Goal: Information Seeking & Learning: Learn about a topic

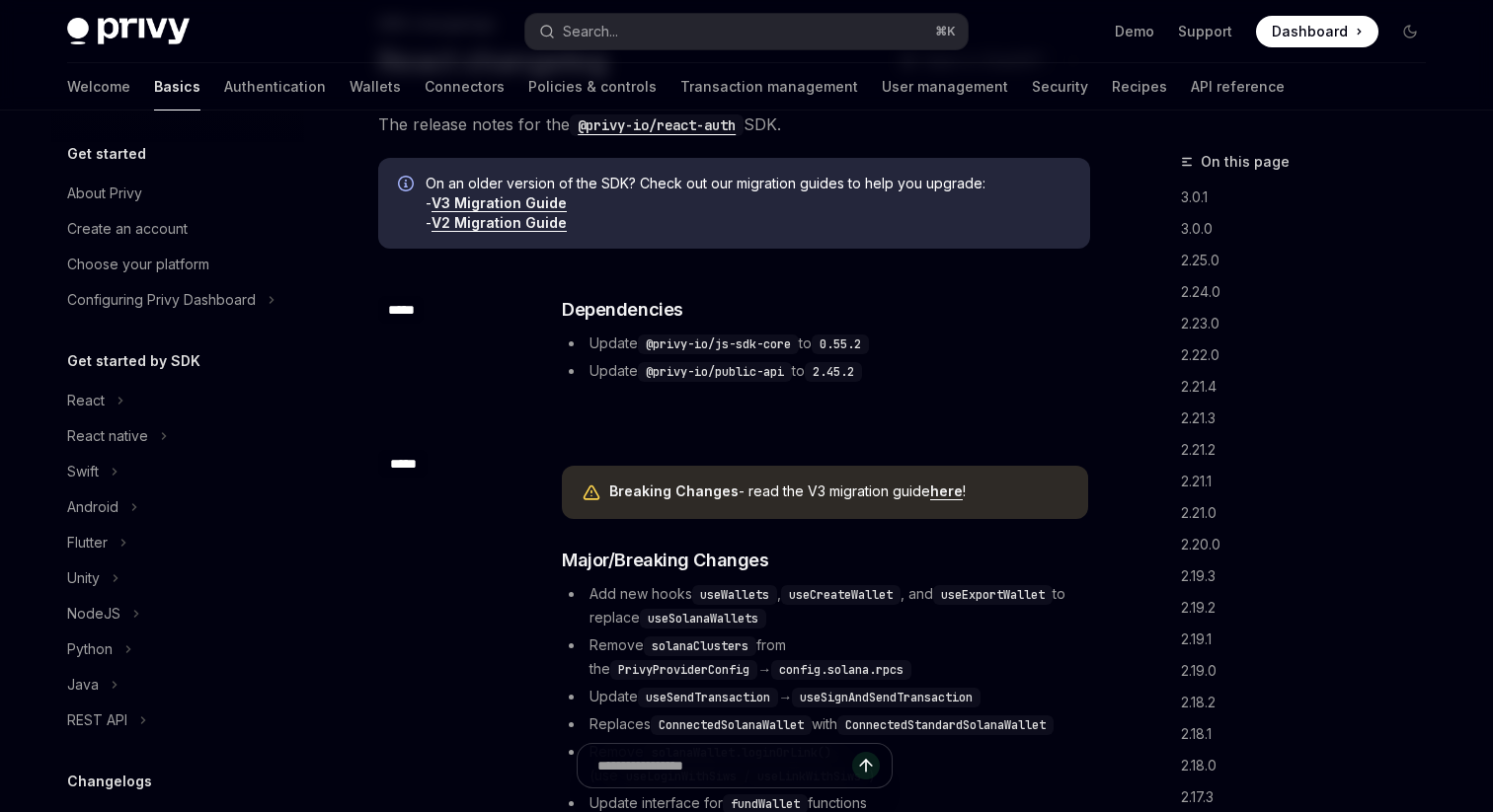
scroll to position [395, 0]
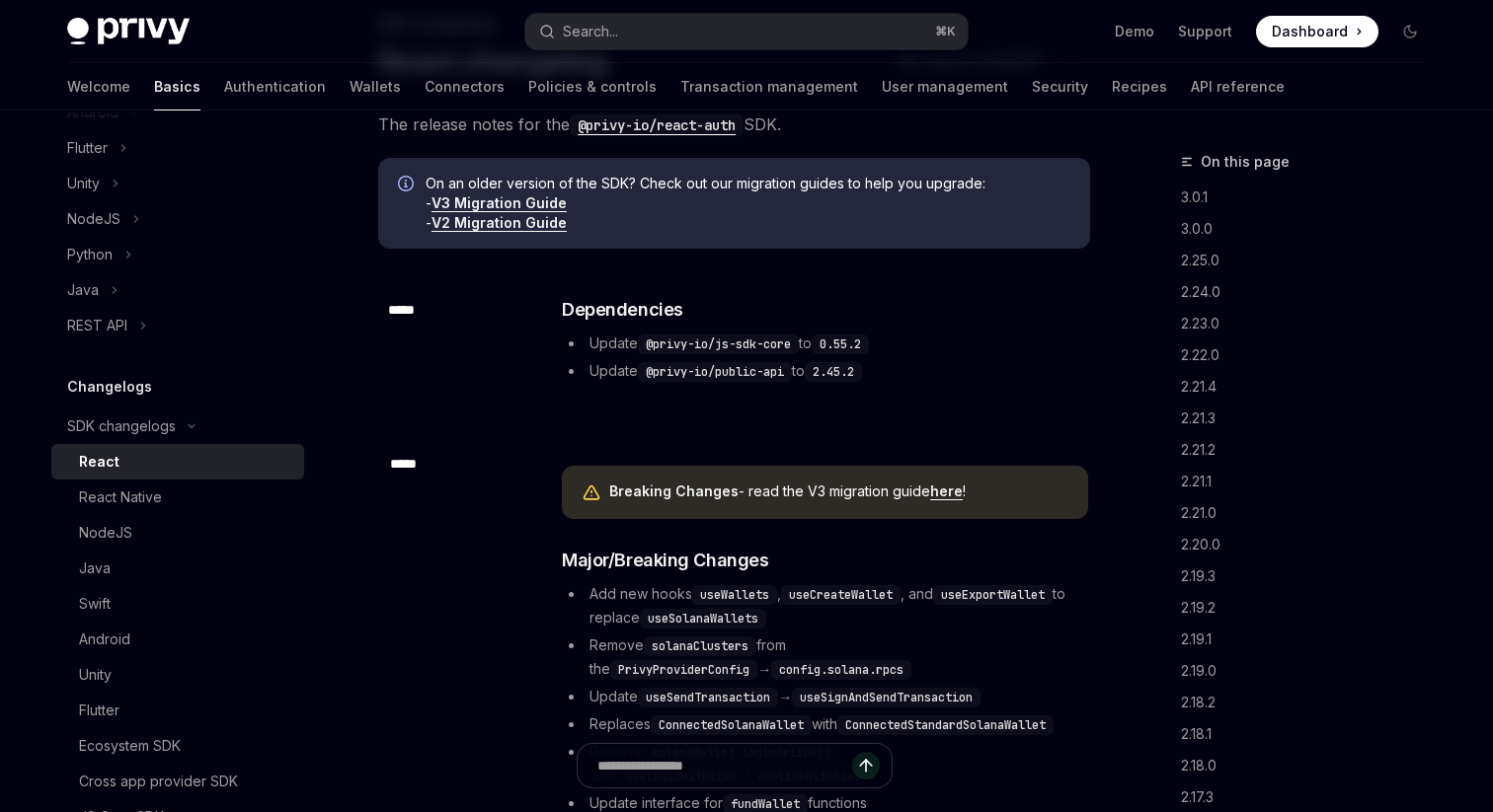
click at [944, 496] on link "here" at bounding box center [947, 492] width 33 height 18
type textarea "*"
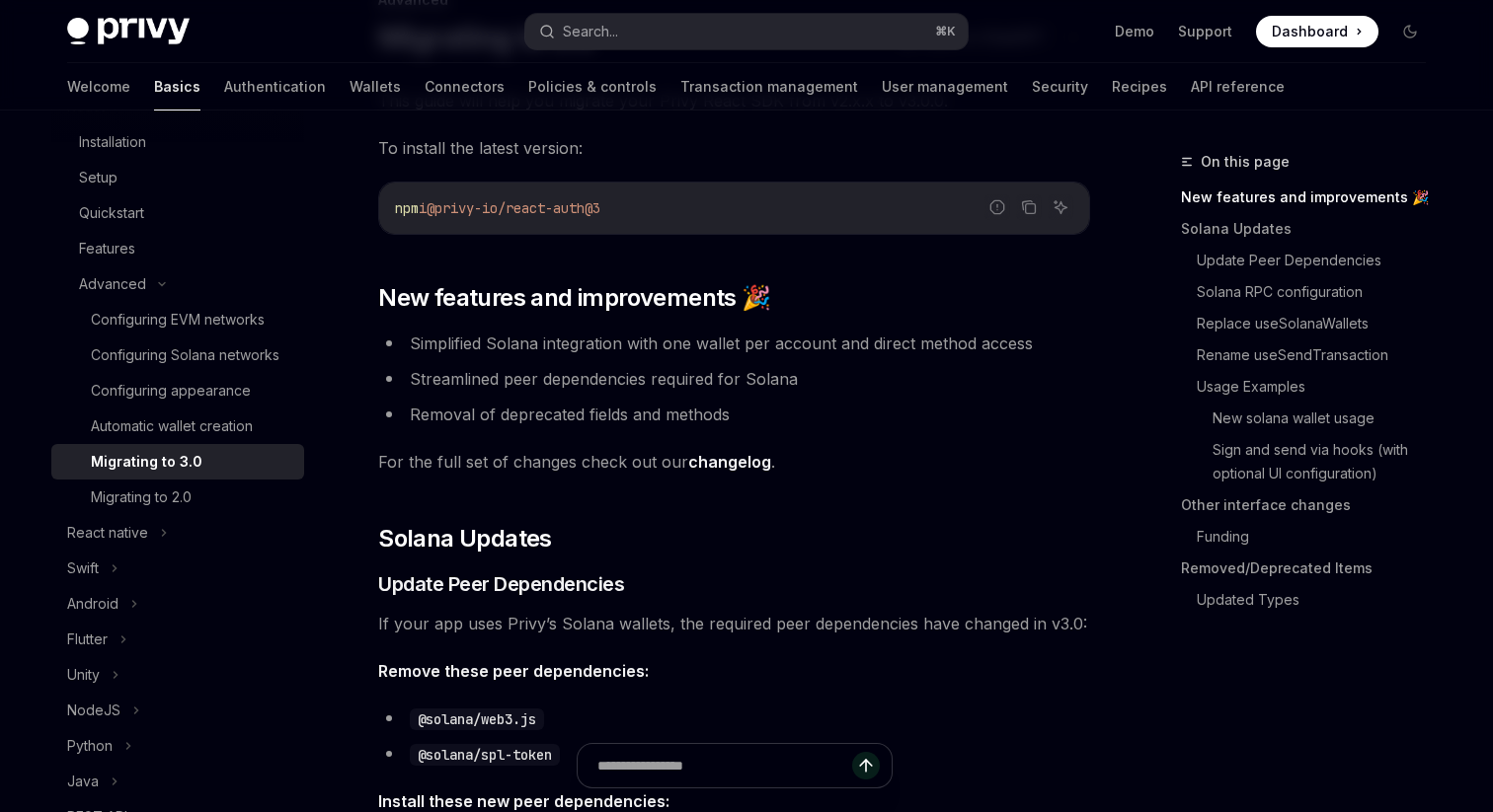
scroll to position [160, 0]
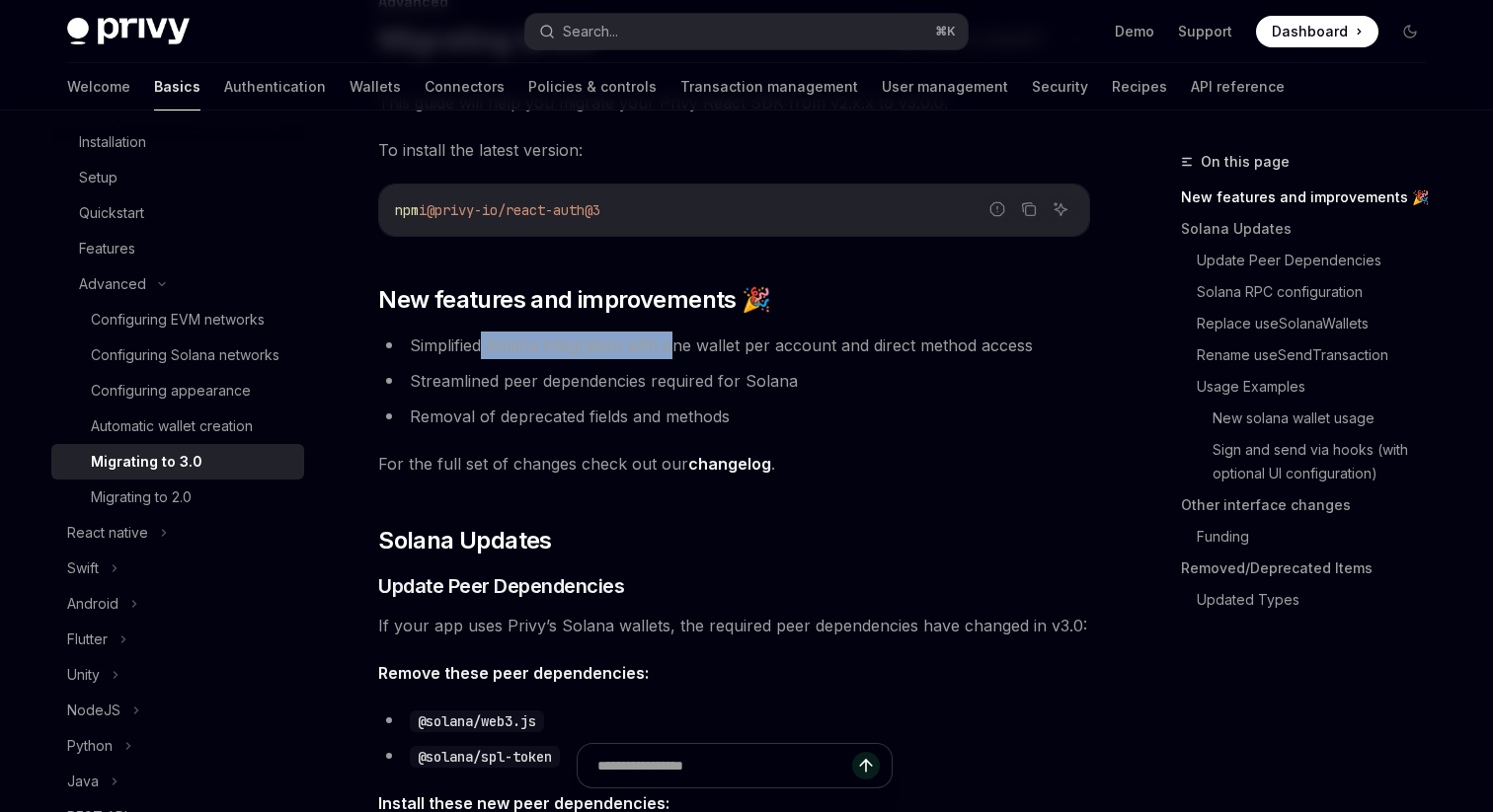
drag, startPoint x: 484, startPoint y: 346, endPoint x: 682, endPoint y: 350, distance: 198.0
click at [682, 350] on li "Simplified Solana integration with one wallet per account and direct method acc…" at bounding box center [734, 345] width 712 height 28
click at [683, 350] on li "Simplified Solana integration with one wallet per account and direct method acc…" at bounding box center [734, 345] width 712 height 28
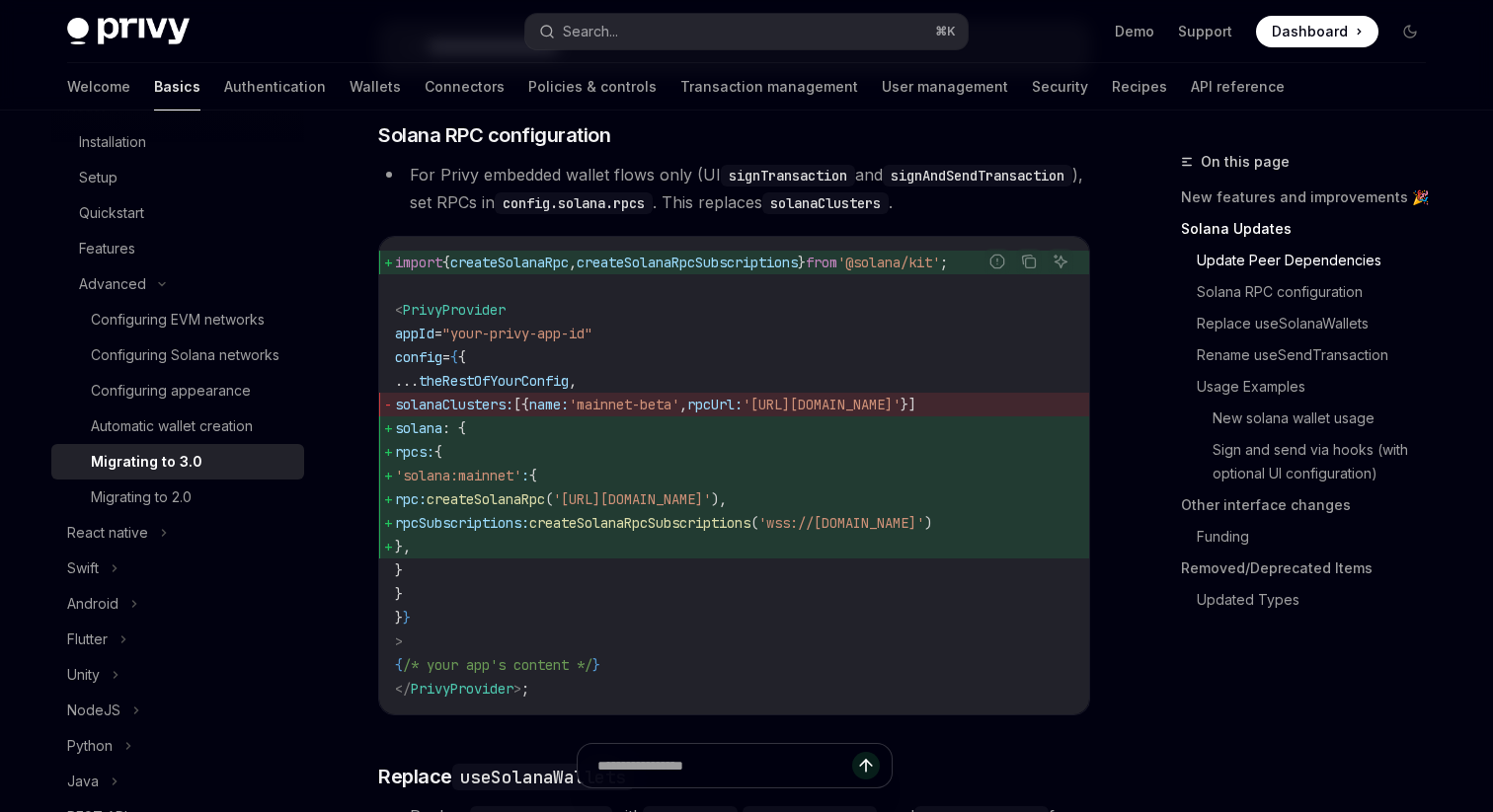
scroll to position [380, 0]
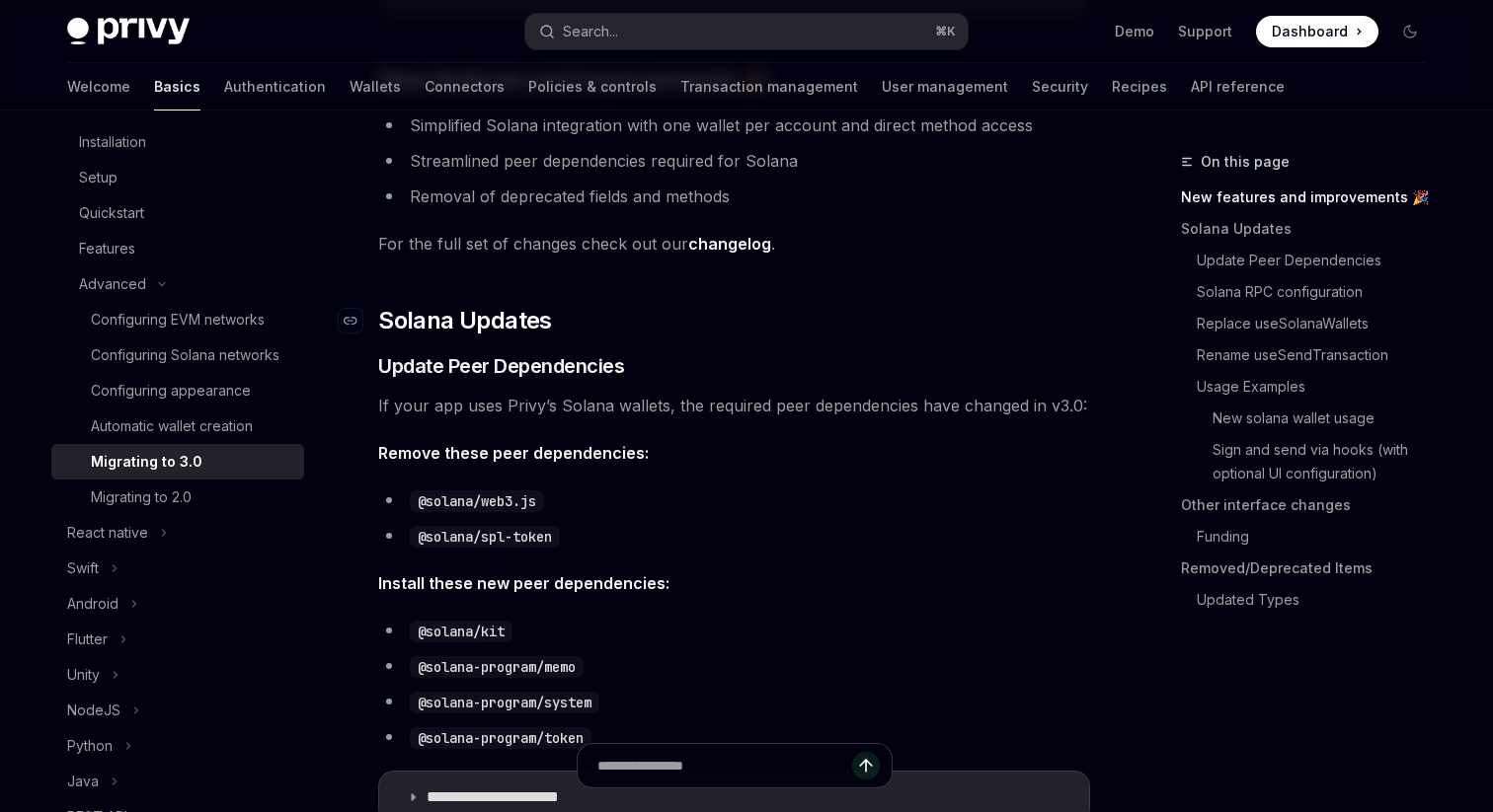
drag, startPoint x: 797, startPoint y: 343, endPoint x: 788, endPoint y: 316, distance: 28.5
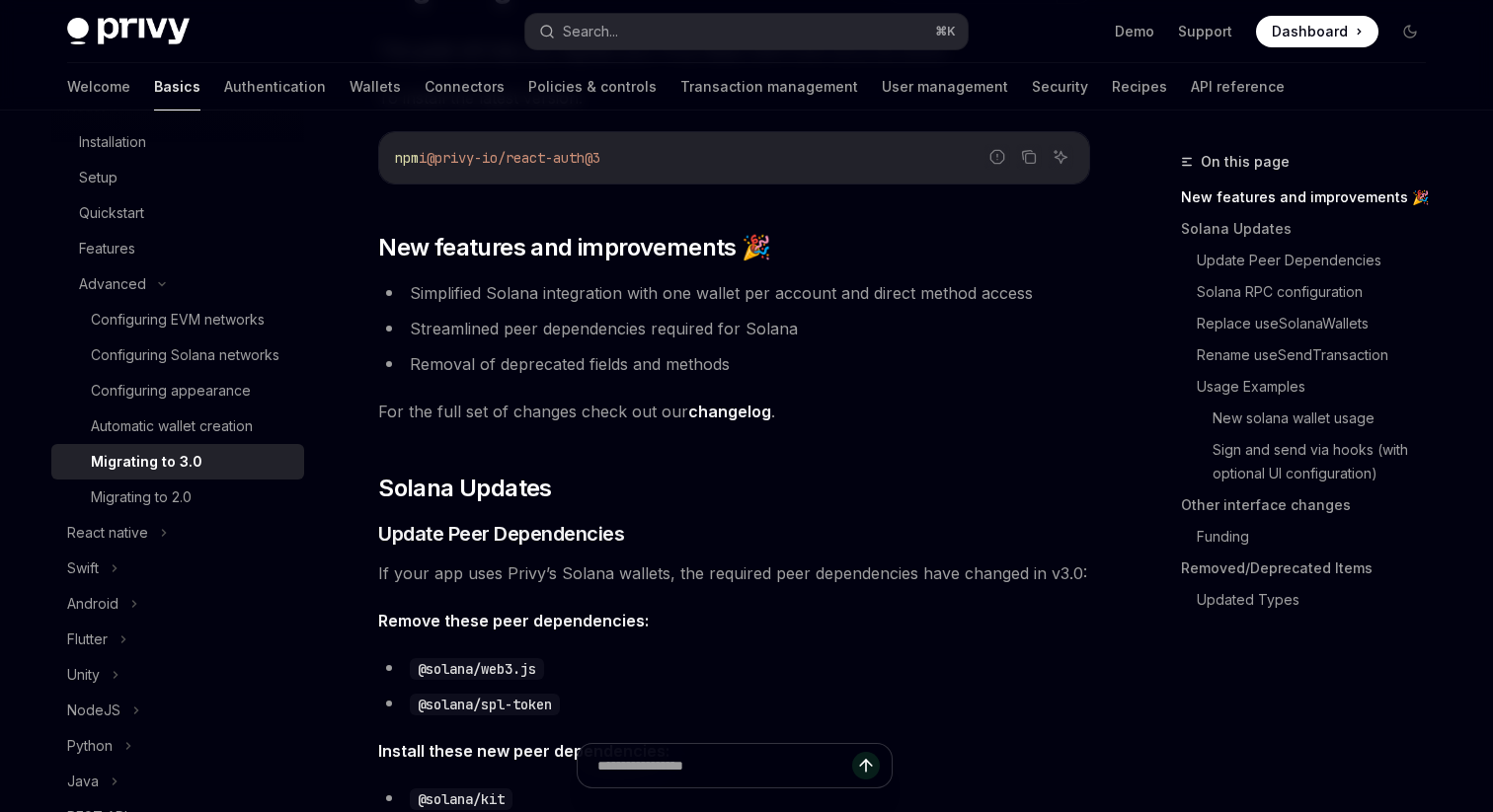
scroll to position [220, 0]
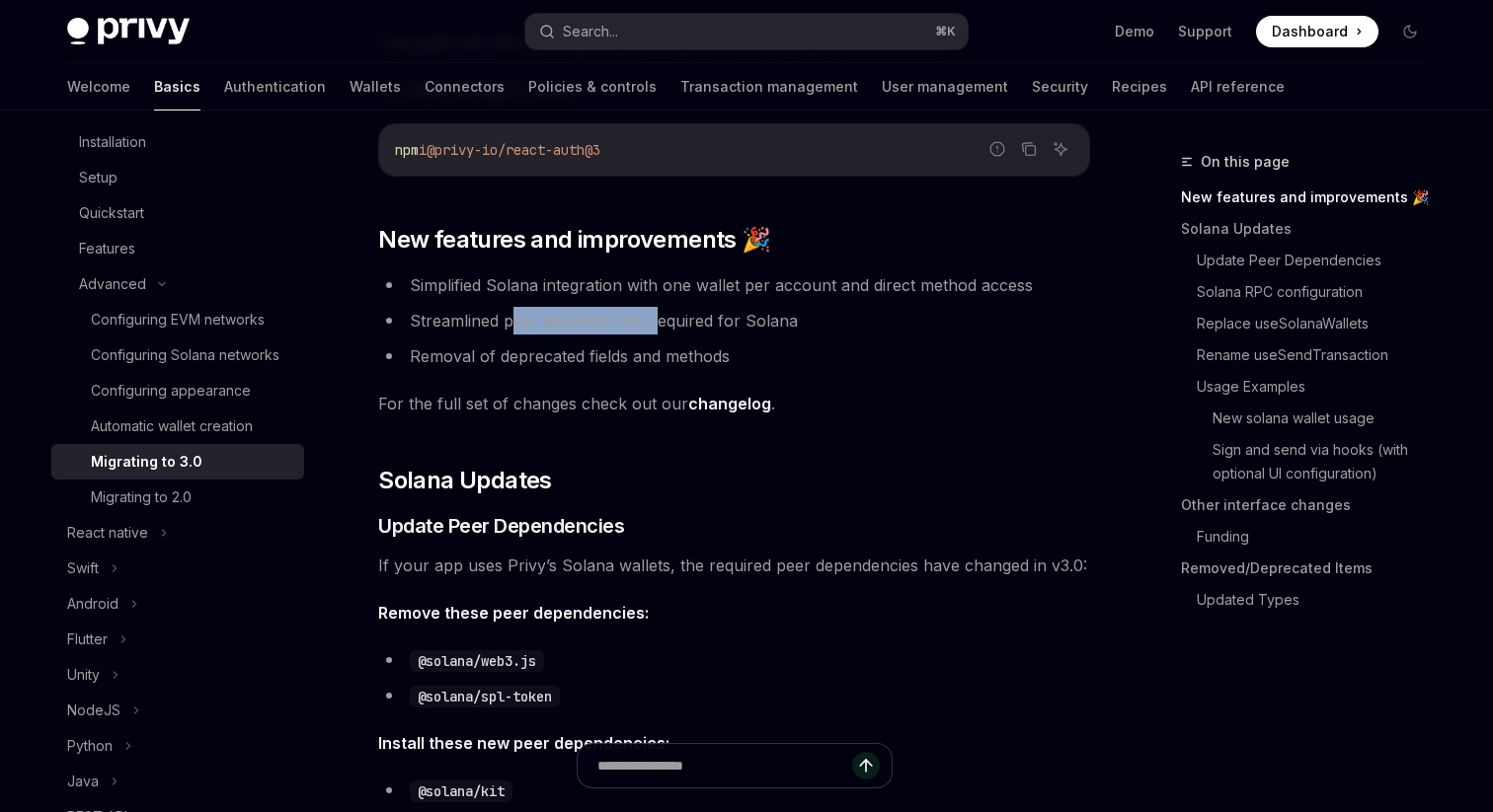
drag, startPoint x: 513, startPoint y: 311, endPoint x: 659, endPoint y: 311, distance: 146.0
click at [659, 311] on li "Streamlined peer dependencies required for Solana" at bounding box center [734, 321] width 712 height 28
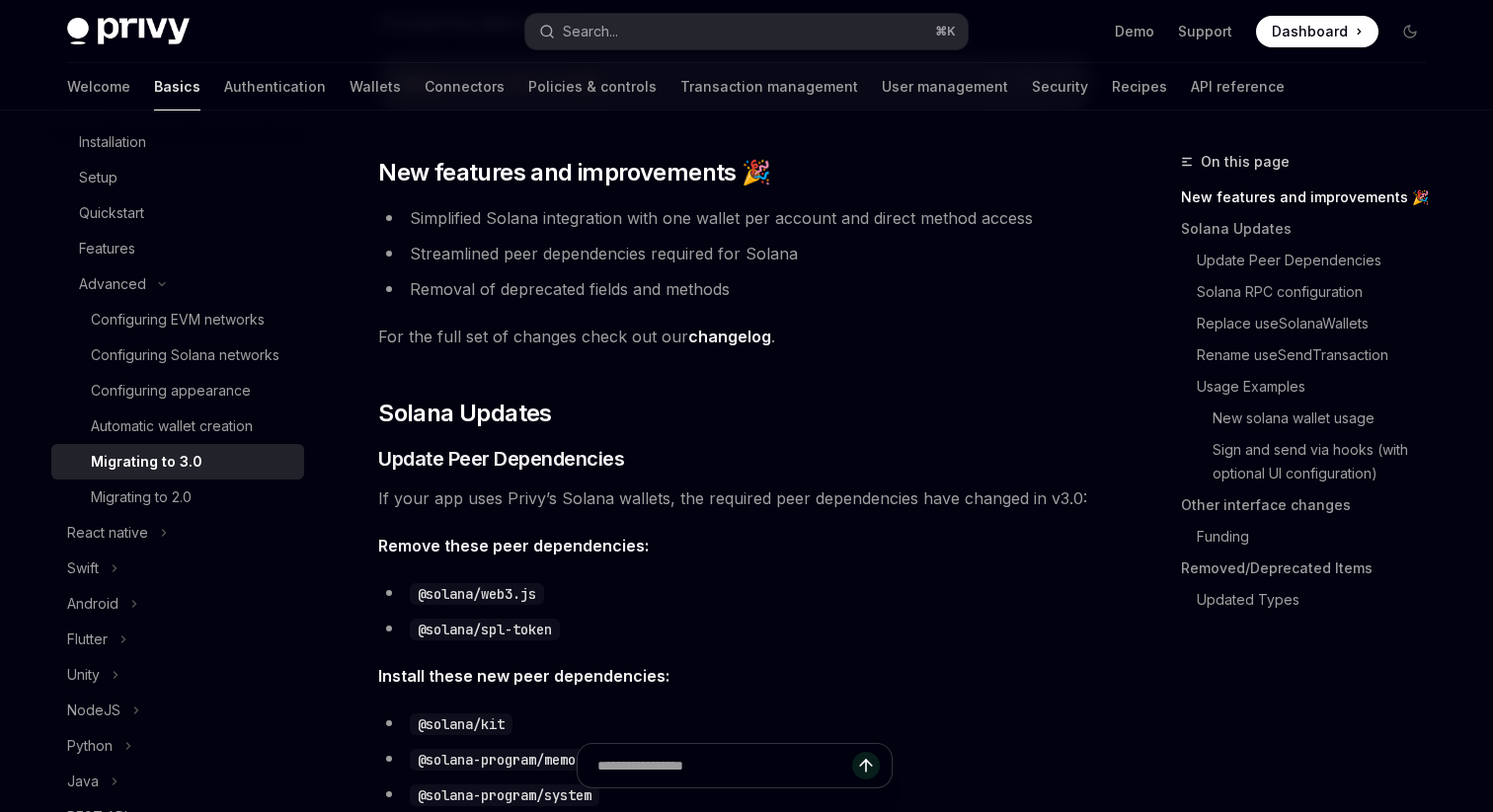
scroll to position [320, 0]
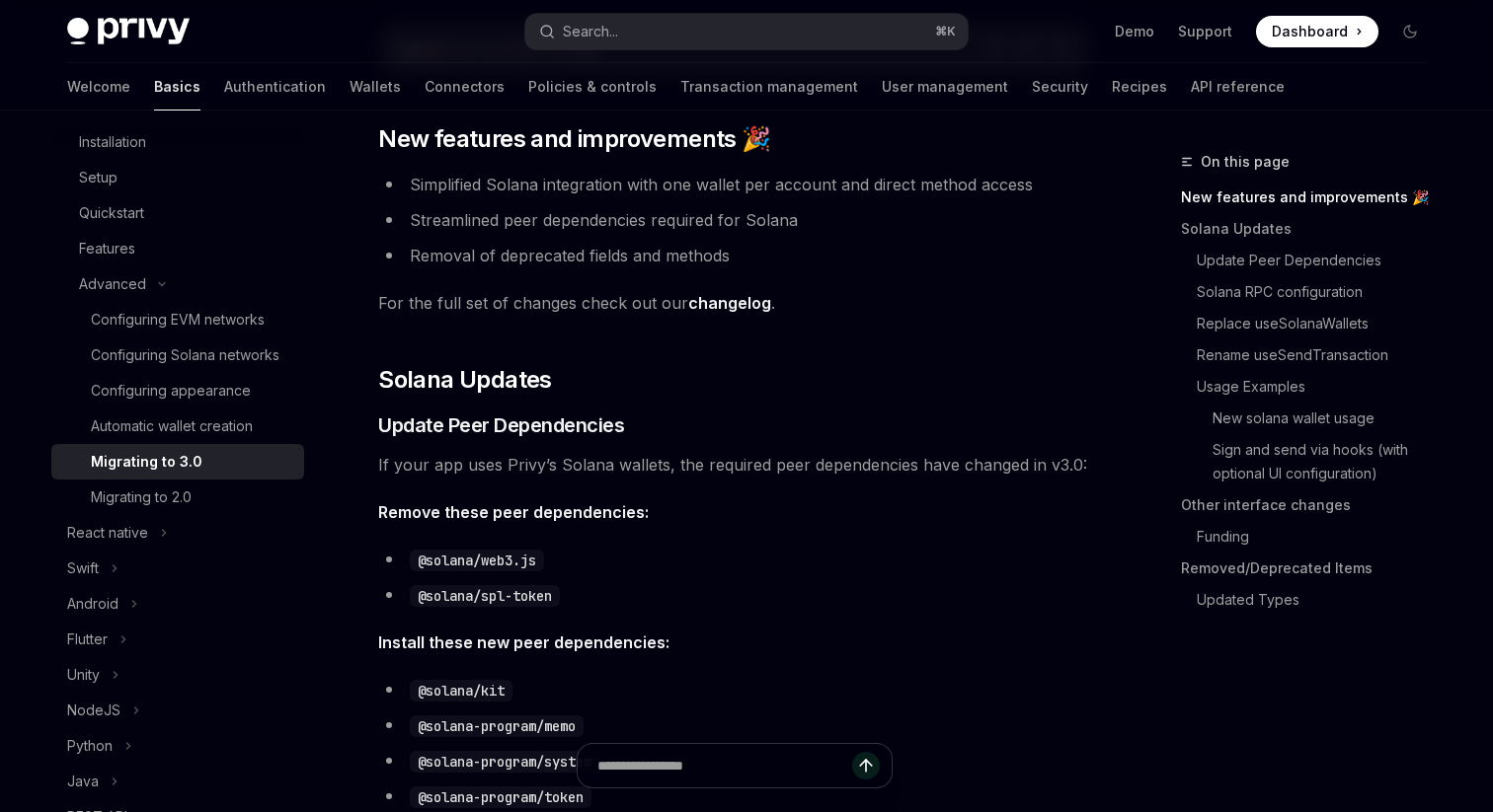
click at [712, 305] on link "changelog" at bounding box center [729, 304] width 83 height 21
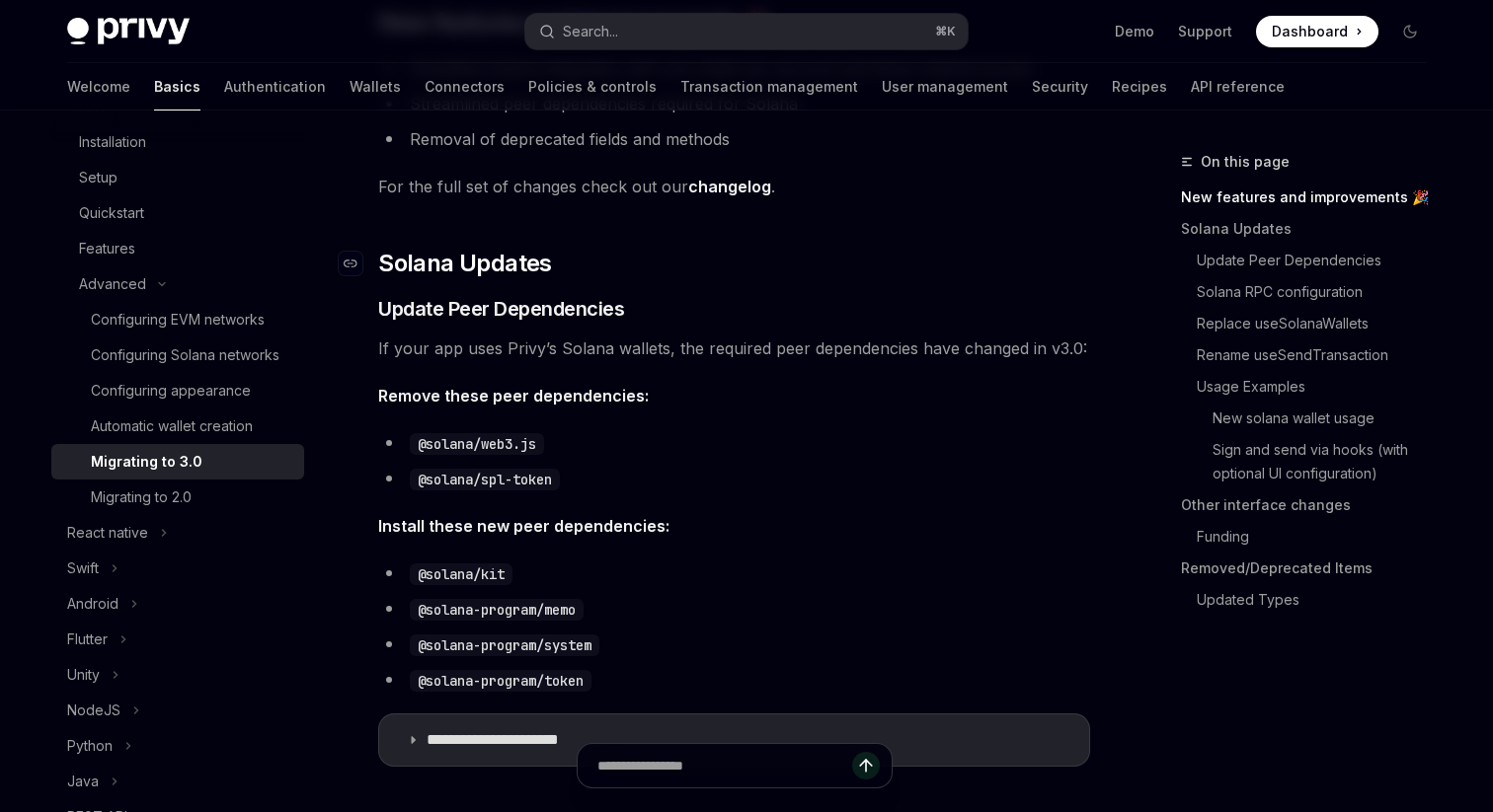
scroll to position [444, 0]
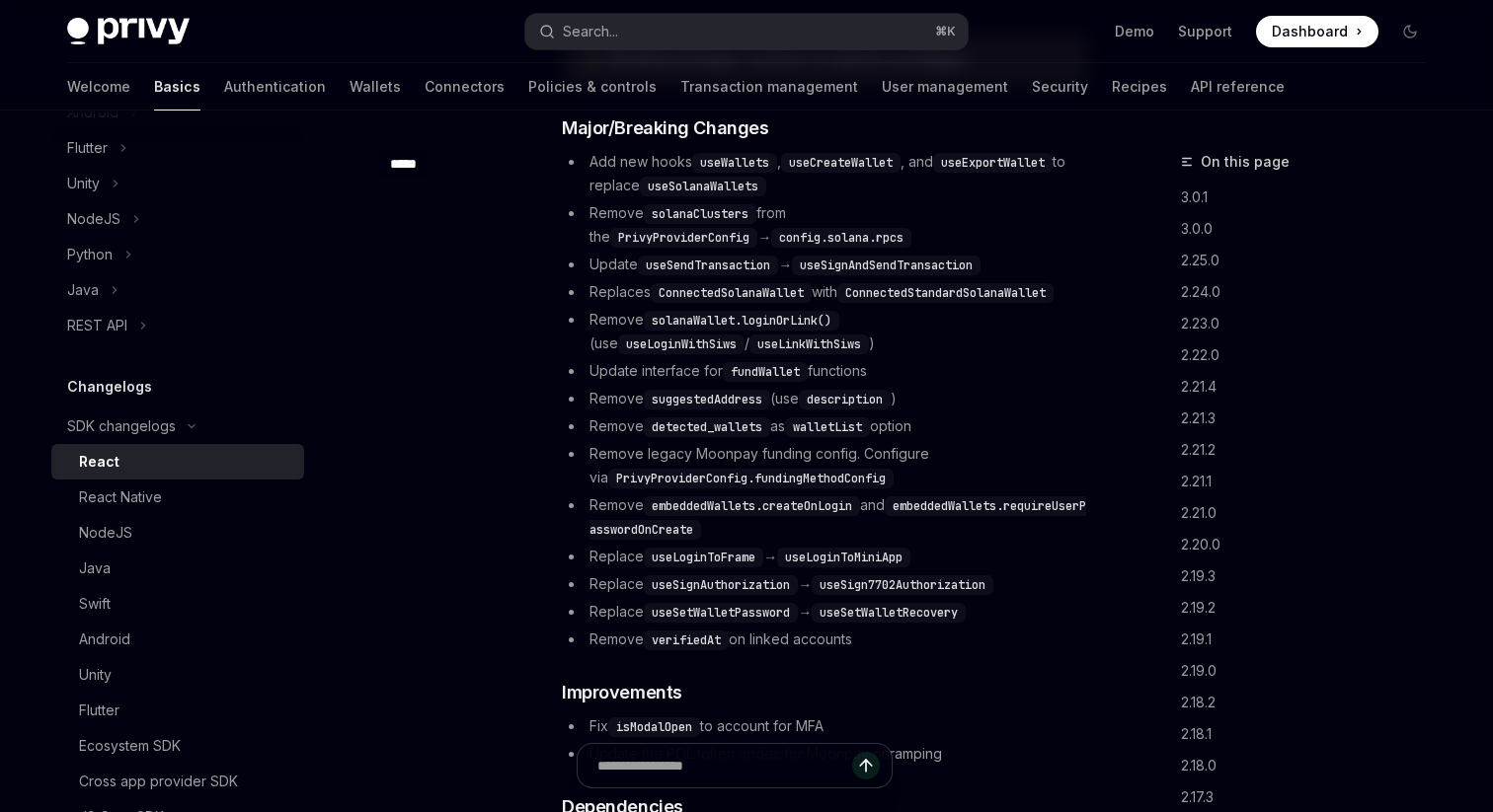
scroll to position [532, 0]
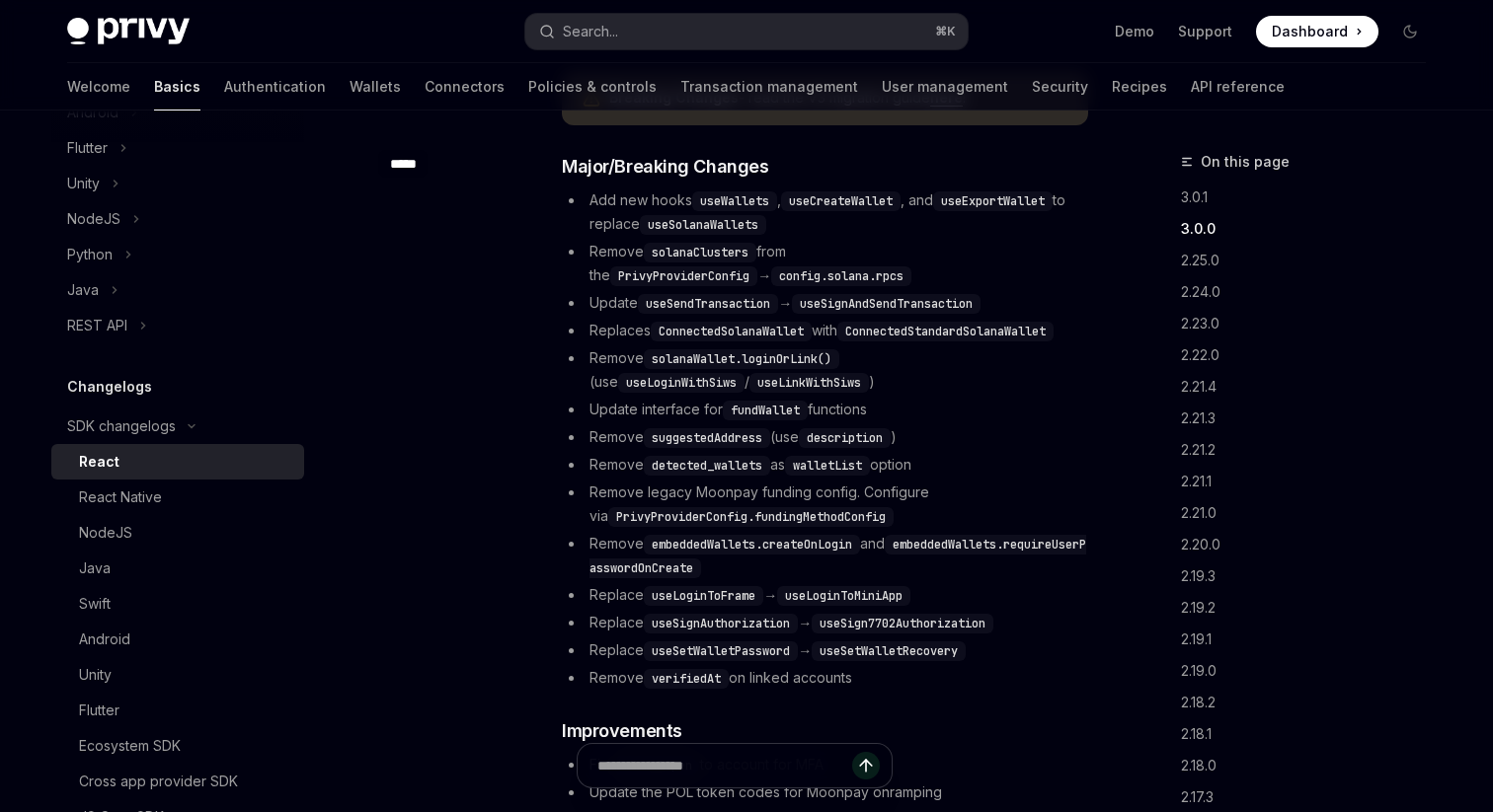
click at [734, 437] on code "suggestedAddress" at bounding box center [707, 439] width 126 height 20
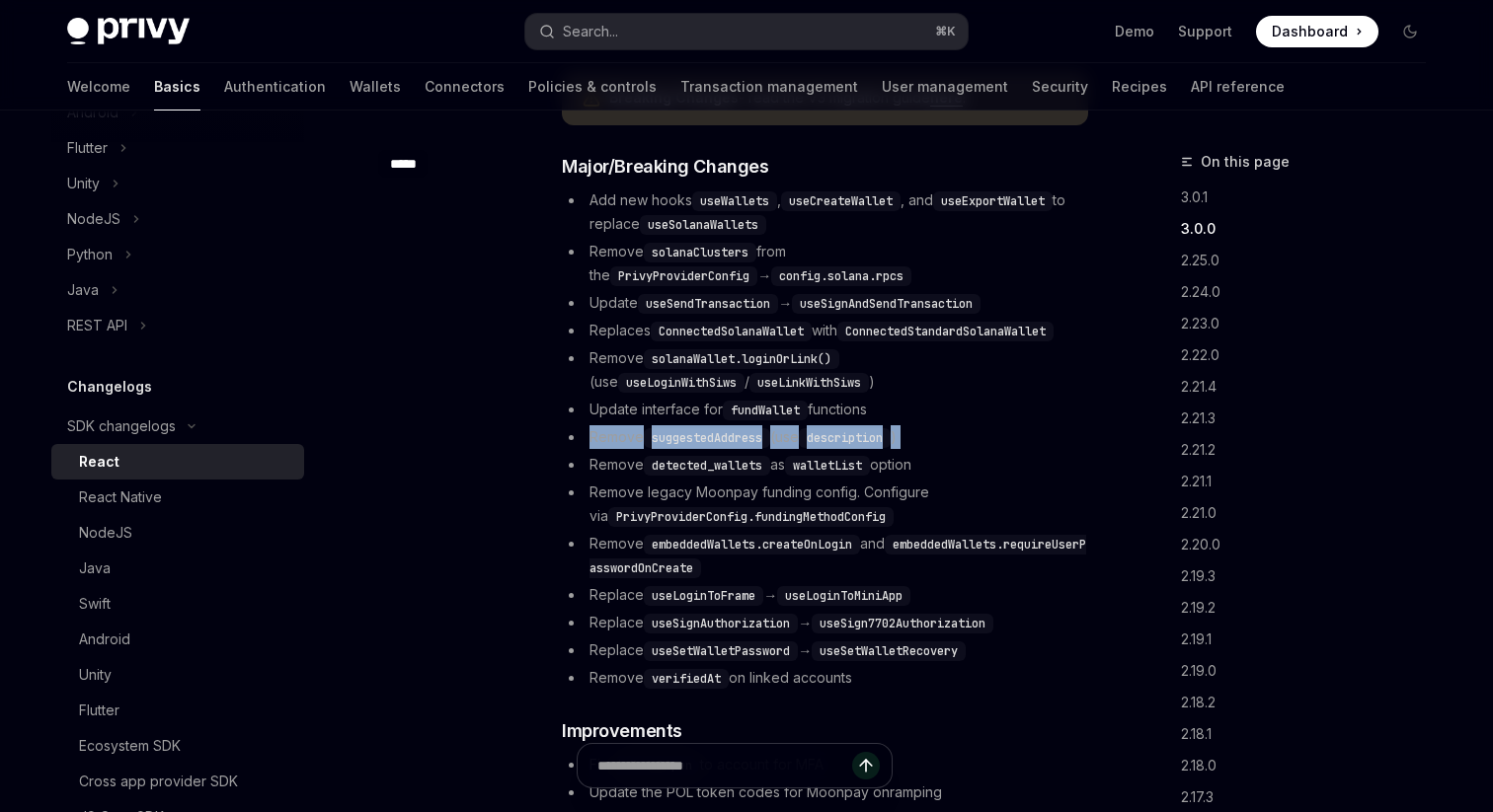
click at [752, 446] on code "suggestedAddress" at bounding box center [707, 439] width 126 height 20
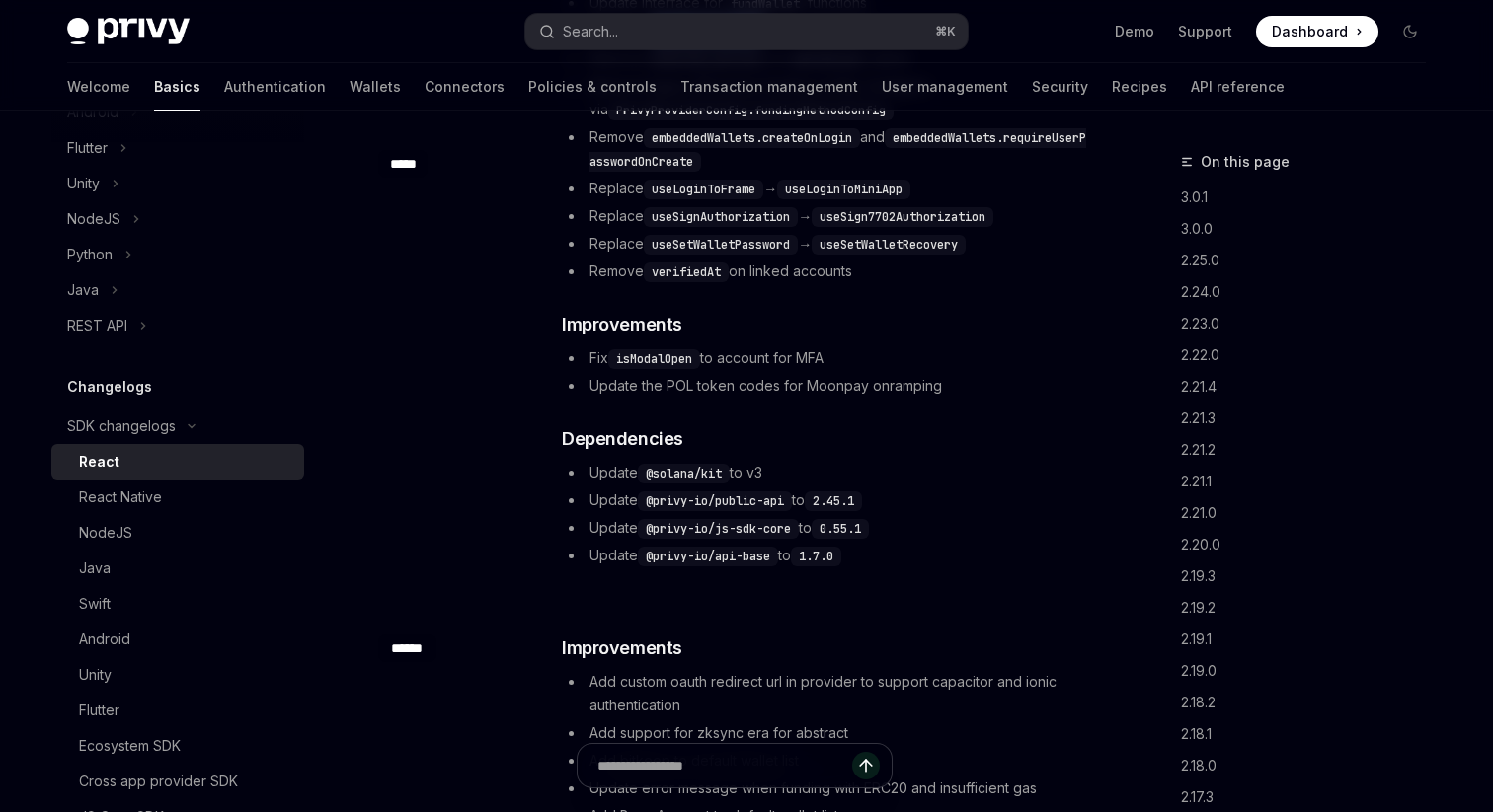
scroll to position [955, 0]
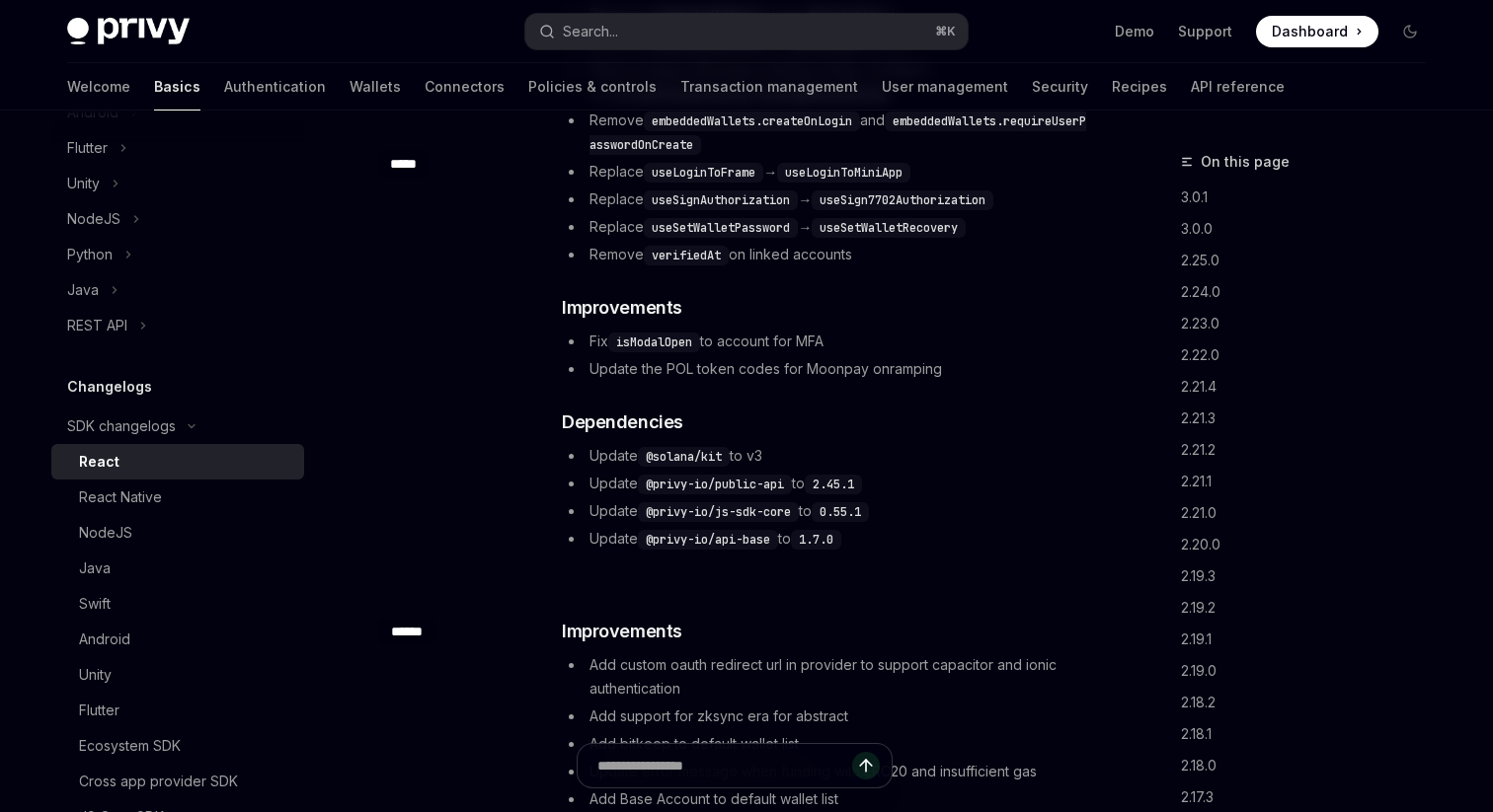
click at [833, 520] on code "0.55.1" at bounding box center [840, 512] width 58 height 20
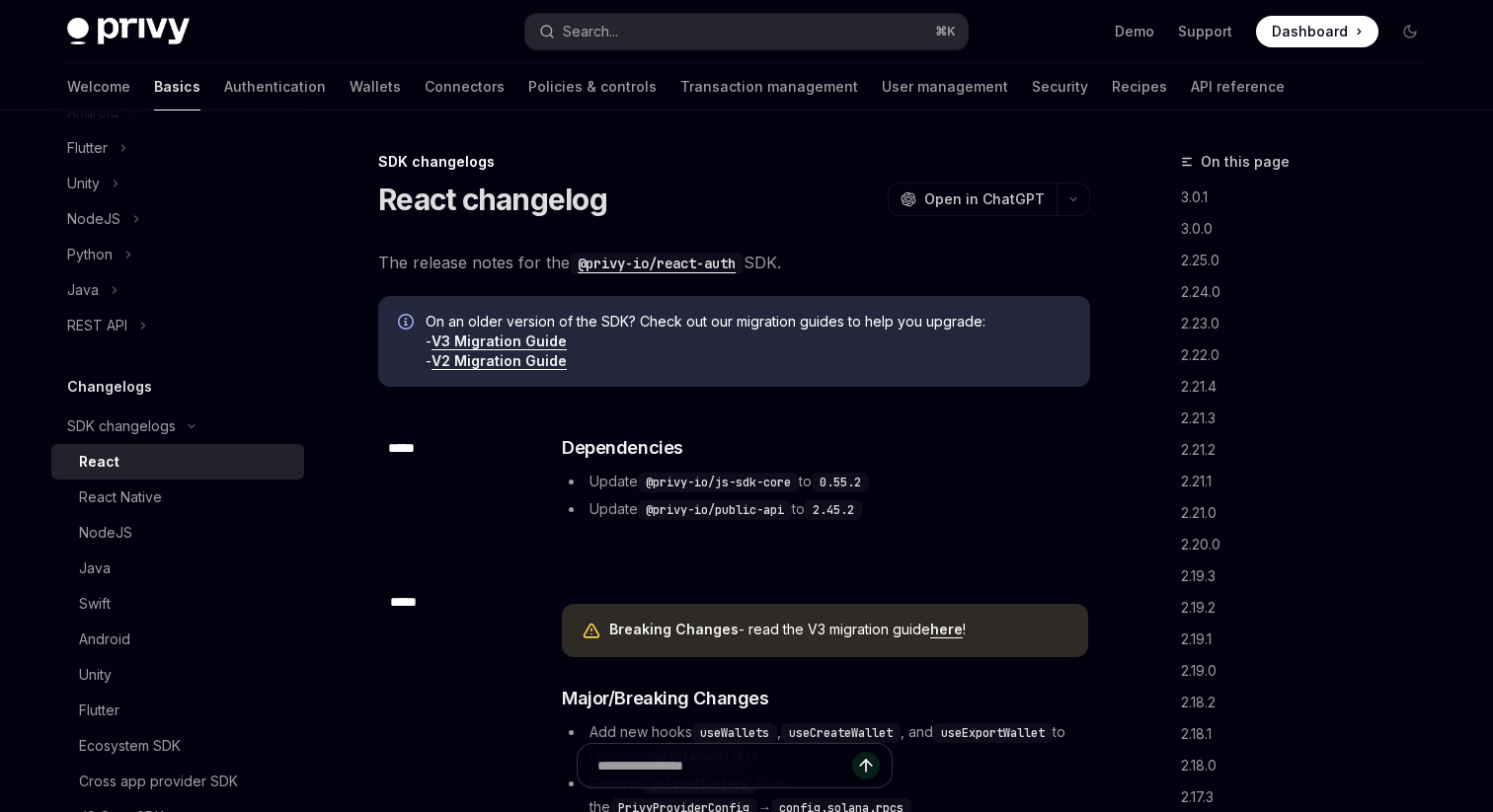
scroll to position [44, 0]
